Goal: Find specific page/section: Find specific page/section

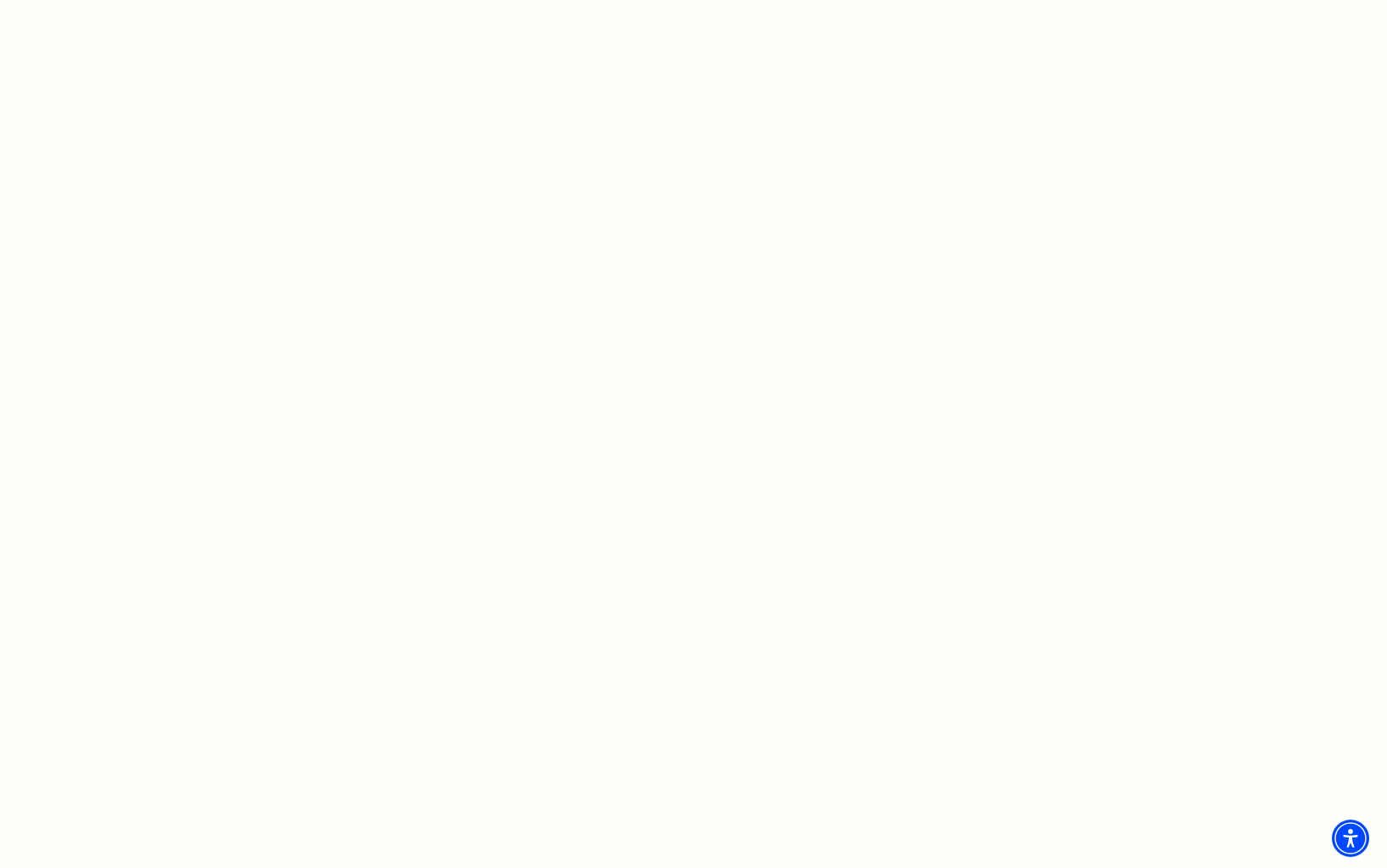
scroll to position [886, 0]
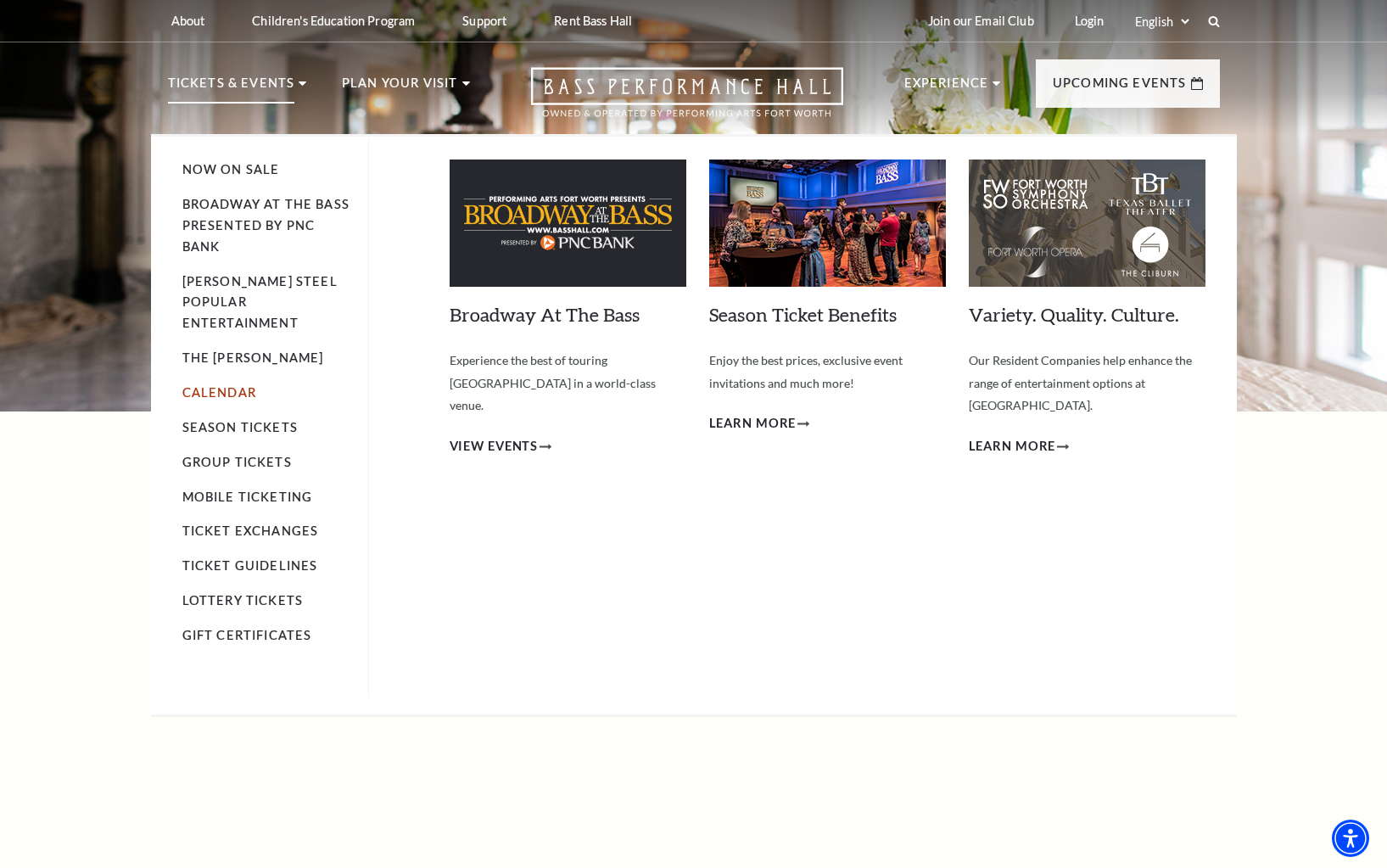
click at [225, 385] on link "Calendar" at bounding box center [219, 392] width 74 height 14
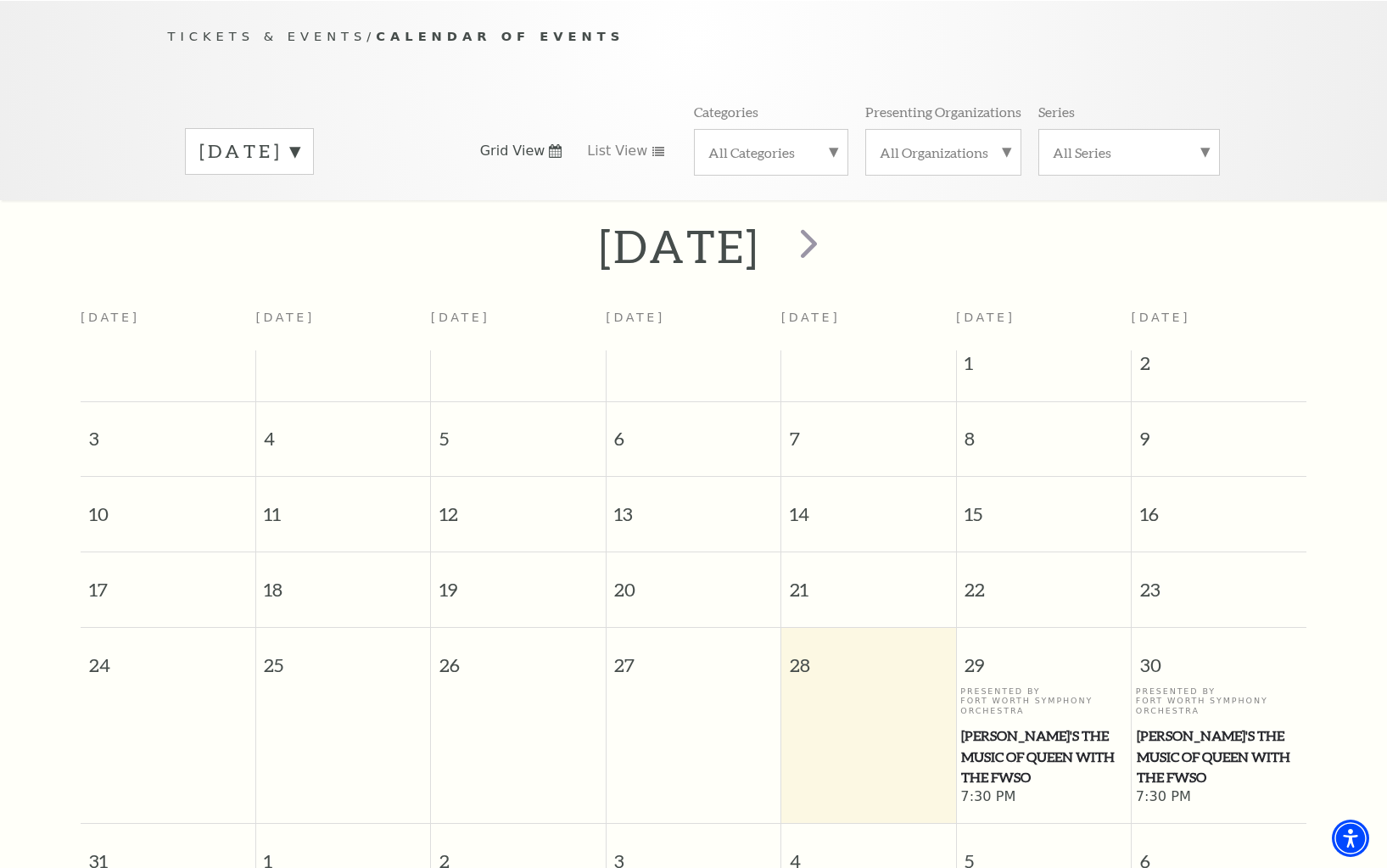
scroll to position [165, 0]
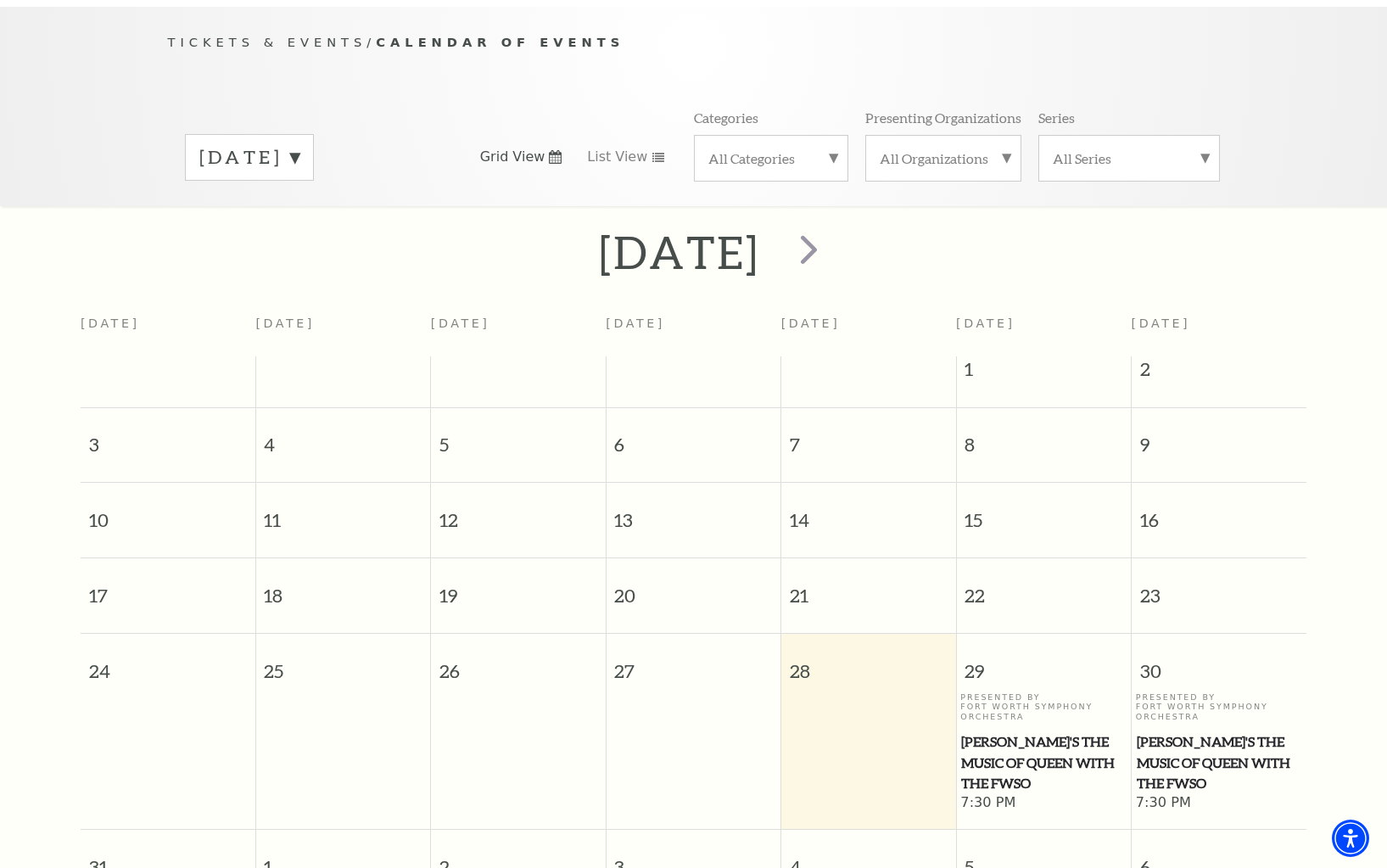
click at [1040, 747] on span "Windborne's The Music of Queen with the FWSO" at bounding box center [1043, 763] width 165 height 63
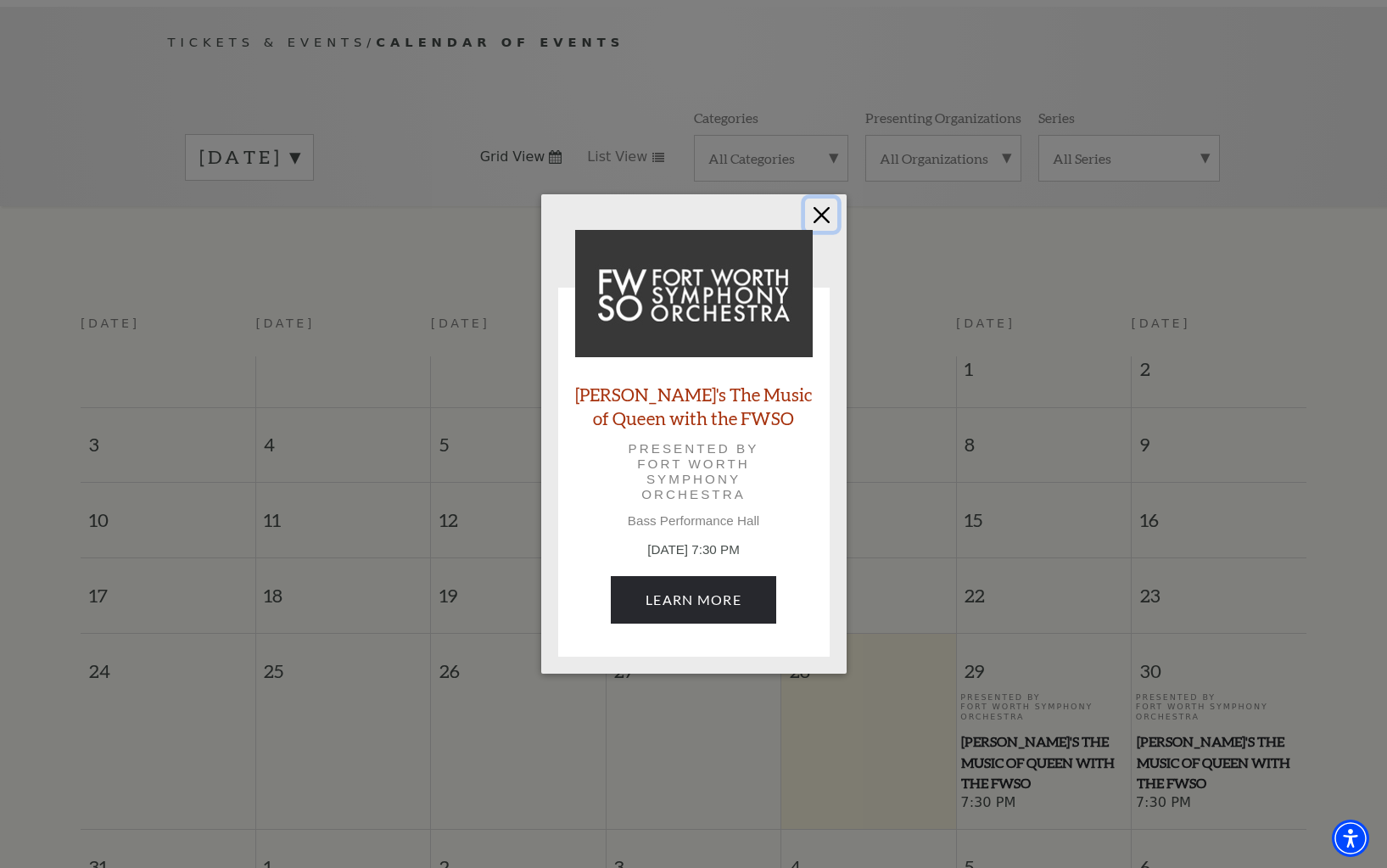
click at [822, 213] on button "Close" at bounding box center [821, 214] width 32 height 32
